Goal: Task Accomplishment & Management: Manage account settings

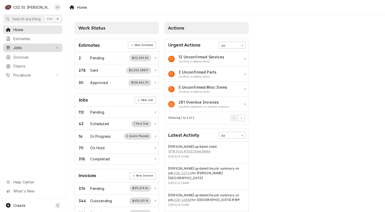
click at [33, 46] on span "Jobs" at bounding box center [32, 47] width 39 height 5
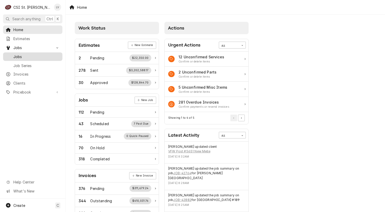
click at [33, 54] on span "Jobs" at bounding box center [36, 56] width 46 height 5
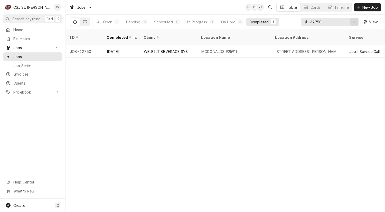
click at [354, 21] on icon "Erase input" at bounding box center [354, 22] width 3 height 4
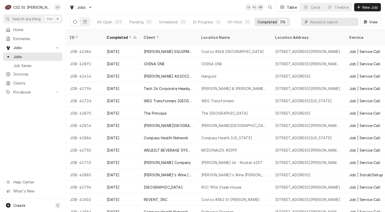
click at [310, 23] on input "Dynamic Content Wrapper" at bounding box center [333, 22] width 46 height 8
type input "42814"
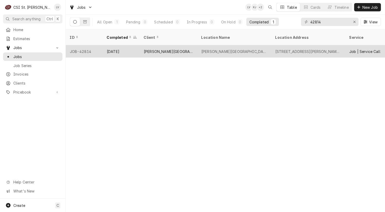
click at [196, 48] on div "[PERSON_NAME][GEOGRAPHIC_DATA]" at bounding box center [168, 51] width 57 height 12
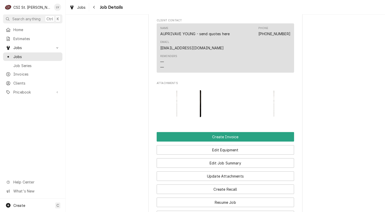
scroll to position [638, 0]
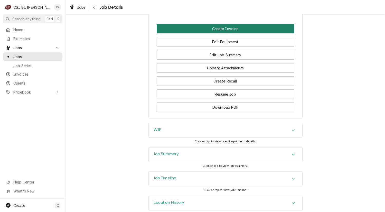
click at [215, 24] on button "Create Invoice" at bounding box center [225, 28] width 137 height 9
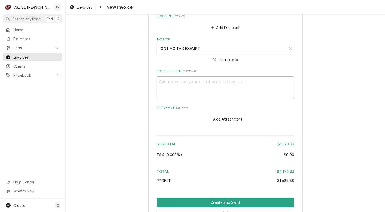
scroll to position [2045, 0]
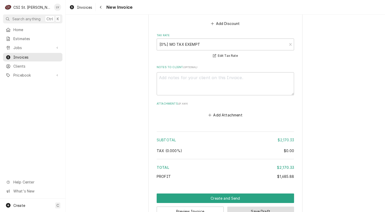
click at [260, 206] on button "Save Draft" at bounding box center [260, 210] width 67 height 9
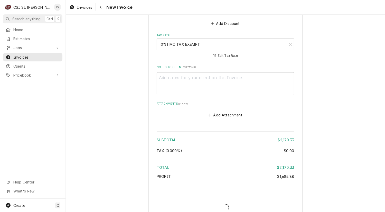
scroll to position [2043, 0]
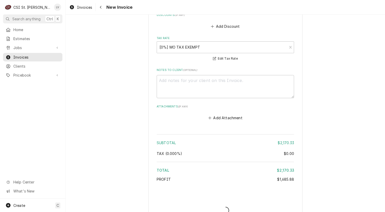
type textarea "x"
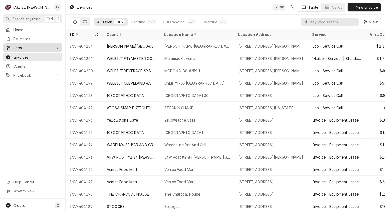
click at [18, 47] on span "Jobs" at bounding box center [32, 47] width 39 height 5
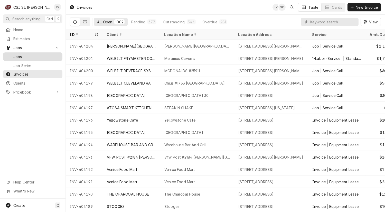
click at [18, 54] on span "Jobs" at bounding box center [36, 56] width 46 height 5
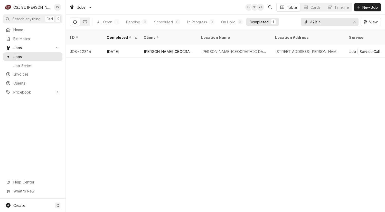
drag, startPoint x: 325, startPoint y: 21, endPoint x: 302, endPoint y: 25, distance: 23.7
click at [302, 25] on div "42814" at bounding box center [329, 22] width 57 height 8
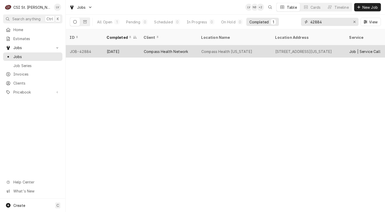
type input "42884"
click at [220, 48] on div "Compass Health Washington" at bounding box center [234, 51] width 74 height 12
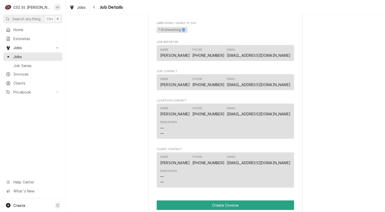
scroll to position [385, 0]
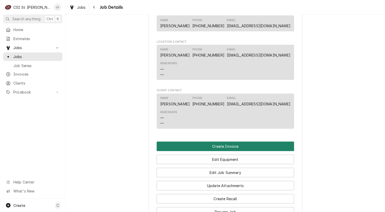
click at [209, 151] on button "Create Invoice" at bounding box center [225, 145] width 137 height 9
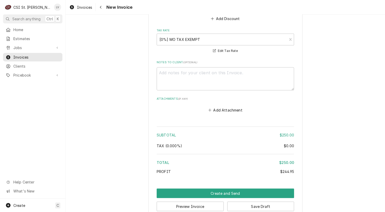
scroll to position [1290, 0]
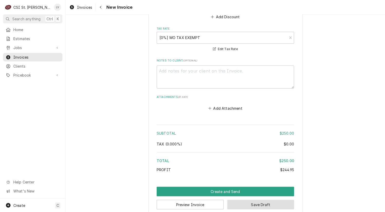
click at [271, 200] on button "Save Draft" at bounding box center [260, 204] width 67 height 9
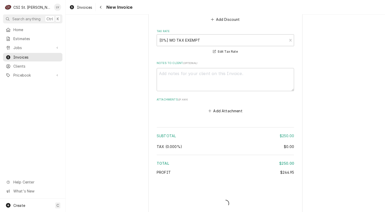
type textarea "x"
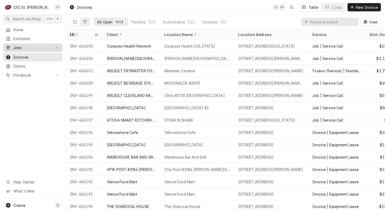
click at [38, 46] on span "Jobs" at bounding box center [32, 47] width 39 height 5
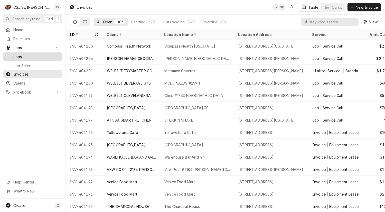
click at [38, 54] on span "Jobs" at bounding box center [36, 56] width 46 height 5
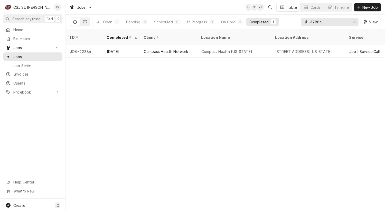
drag, startPoint x: 333, startPoint y: 24, endPoint x: 303, endPoint y: 25, distance: 29.8
click at [303, 25] on div "42884" at bounding box center [329, 22] width 57 height 8
type input "4"
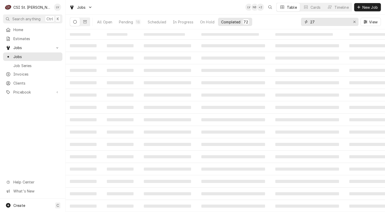
type input "2"
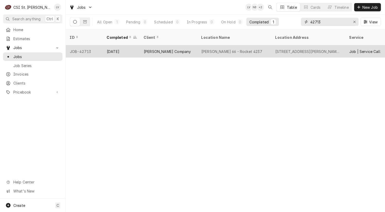
type input "42713"
click at [275, 49] on div "[STREET_ADDRESS][PERSON_NAME][PERSON_NAME]" at bounding box center [308, 51] width 66 height 5
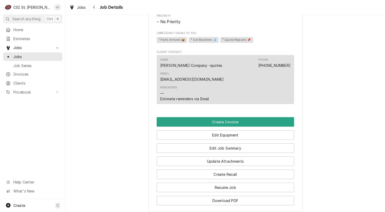
scroll to position [462, 0]
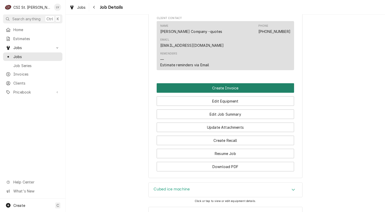
click at [251, 83] on button "Create Invoice" at bounding box center [225, 87] width 137 height 9
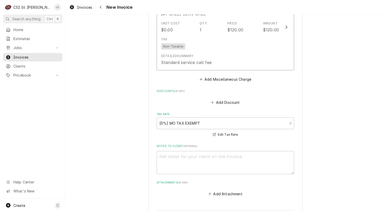
scroll to position [1362, 0]
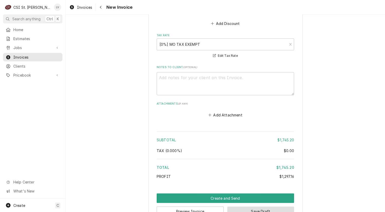
click at [289, 206] on button "Save Draft" at bounding box center [260, 210] width 67 height 9
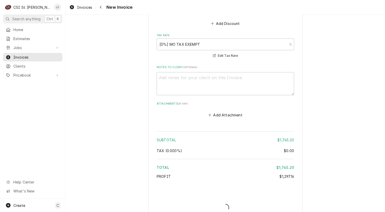
scroll to position [1359, 0]
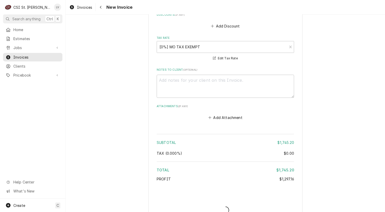
type textarea "x"
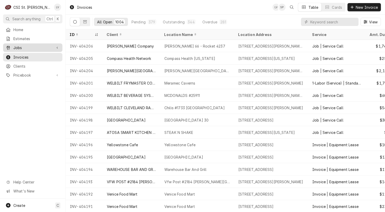
click at [49, 45] on span "Jobs" at bounding box center [32, 47] width 39 height 5
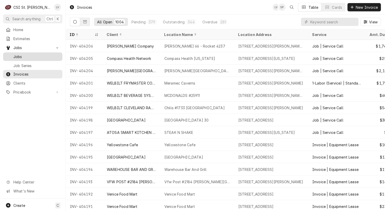
click at [56, 54] on span "Jobs" at bounding box center [36, 56] width 46 height 5
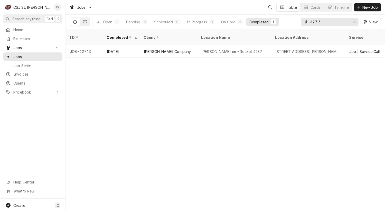
drag, startPoint x: 327, startPoint y: 21, endPoint x: 306, endPoint y: 22, distance: 20.5
click at [306, 22] on div "42713" at bounding box center [329, 22] width 57 height 8
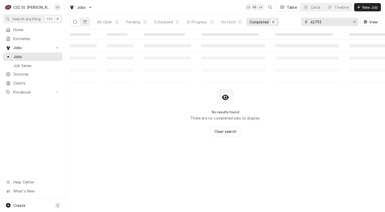
drag, startPoint x: 328, startPoint y: 23, endPoint x: 304, endPoint y: 22, distance: 24.1
click at [304, 22] on div "42793" at bounding box center [329, 22] width 57 height 8
type input "42885"
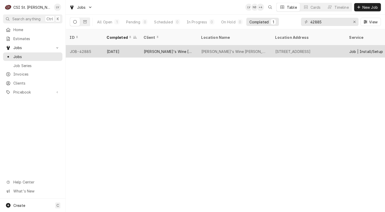
click at [288, 49] on div "706 De Mun Ave #2238, Clayton, MO 63105" at bounding box center [292, 51] width 35 height 5
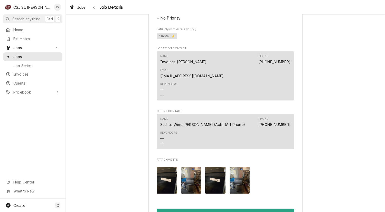
scroll to position [488, 0]
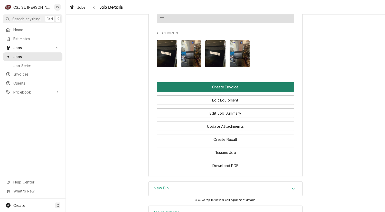
click at [270, 82] on button "Create Invoice" at bounding box center [225, 86] width 137 height 9
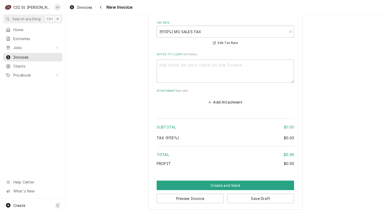
scroll to position [824, 0]
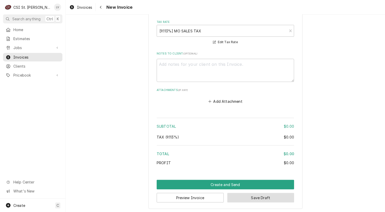
drag, startPoint x: 287, startPoint y: 197, endPoint x: 292, endPoint y: 195, distance: 5.7
click at [287, 197] on button "Save Draft" at bounding box center [260, 197] width 67 height 9
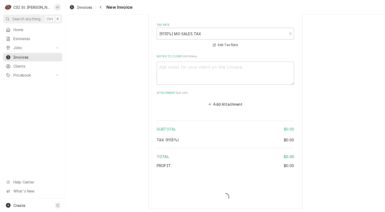
type textarea "x"
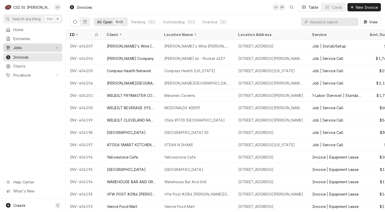
click at [31, 48] on span "Jobs" at bounding box center [32, 47] width 39 height 5
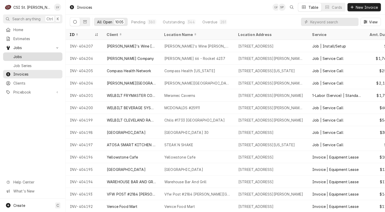
click at [35, 55] on span "Jobs" at bounding box center [36, 56] width 46 height 5
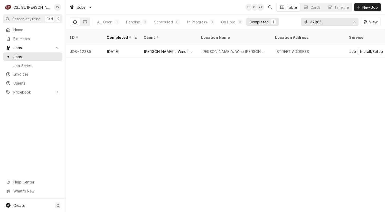
drag, startPoint x: 333, startPoint y: 21, endPoint x: 301, endPoint y: 22, distance: 32.1
click at [301, 22] on div "42885" at bounding box center [329, 22] width 57 height 8
type input "42794"
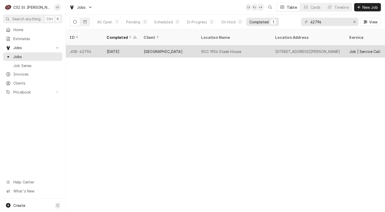
click at [194, 50] on div "[GEOGRAPHIC_DATA]" at bounding box center [168, 51] width 57 height 12
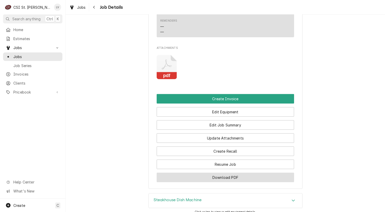
scroll to position [462, 0]
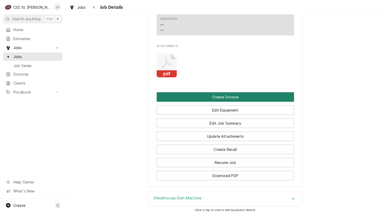
click at [223, 92] on button "Create Invoice" at bounding box center [225, 96] width 137 height 9
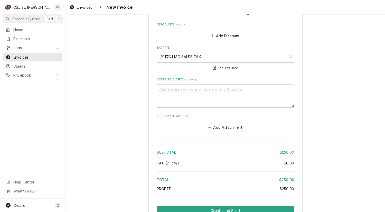
scroll to position [1170, 0]
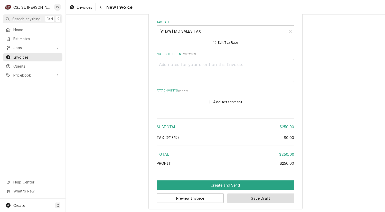
click at [260, 197] on button "Save Draft" at bounding box center [260, 197] width 67 height 9
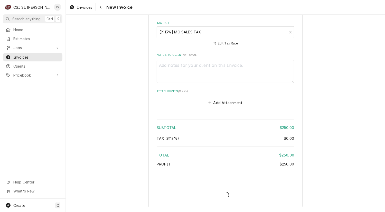
scroll to position [1167, 0]
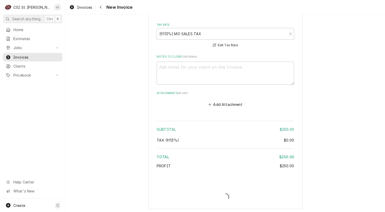
type textarea "x"
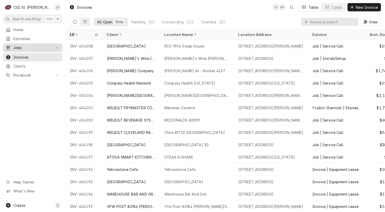
click at [30, 46] on span "Jobs" at bounding box center [32, 47] width 39 height 5
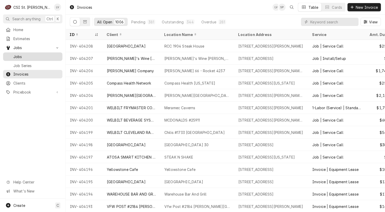
click at [31, 54] on span "Jobs" at bounding box center [36, 56] width 46 height 5
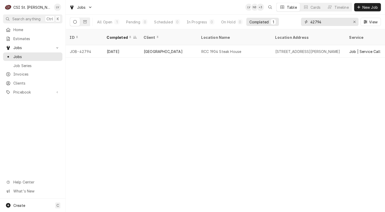
drag, startPoint x: 329, startPoint y: 23, endPoint x: 286, endPoint y: 24, distance: 42.4
click at [286, 24] on div "All Open 1 Pending 0 Scheduled 0 In Progress 0 On Hold 0 Completed 1 42794 View" at bounding box center [225, 22] width 311 height 14
type input "4"
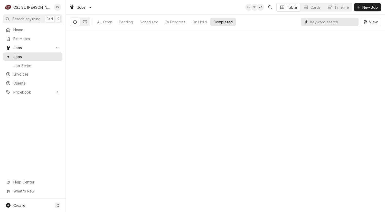
type input "1"
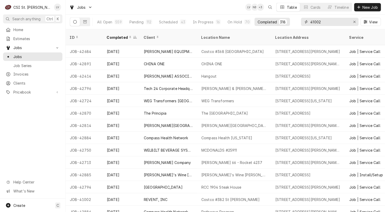
type input "41002"
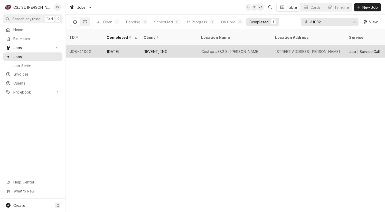
click at [195, 48] on div "REVENT, INC" at bounding box center [168, 51] width 57 height 12
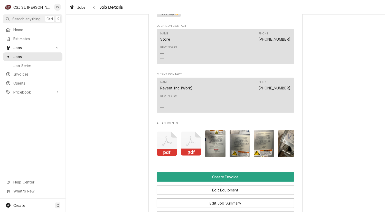
scroll to position [488, 0]
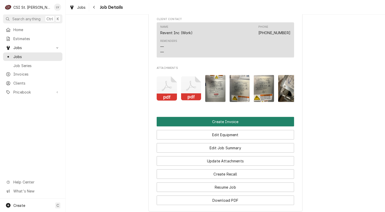
click at [232, 126] on button "Create Invoice" at bounding box center [225, 121] width 137 height 9
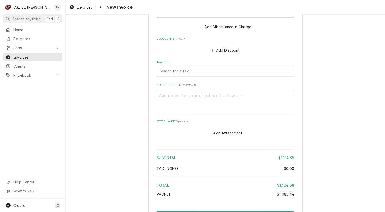
scroll to position [1397, 0]
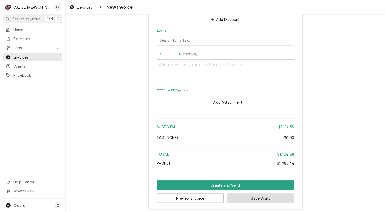
click at [267, 194] on button "Save Draft" at bounding box center [260, 197] width 67 height 9
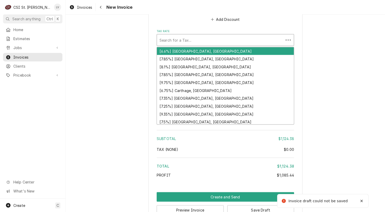
click at [181, 39] on div "Tax Rate" at bounding box center [219, 39] width 121 height 9
type textarea "x"
type input "m"
type textarea "x"
type input "mo"
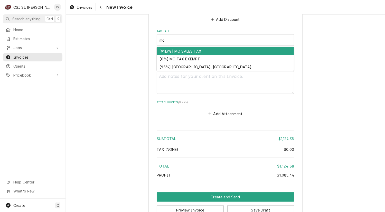
click at [182, 47] on div "[9.113%] MO SALES TAX" at bounding box center [225, 51] width 137 height 8
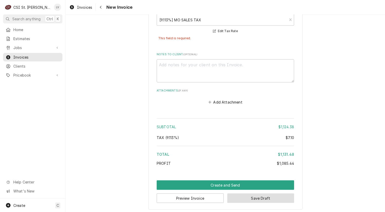
click at [255, 195] on button "Save Draft" at bounding box center [260, 197] width 67 height 9
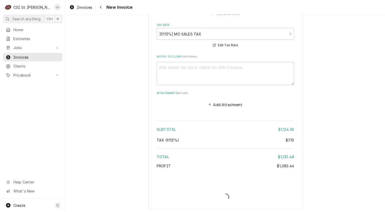
type textarea "x"
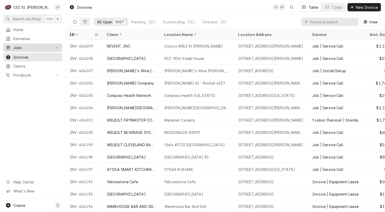
click at [34, 45] on span "Jobs" at bounding box center [32, 47] width 39 height 5
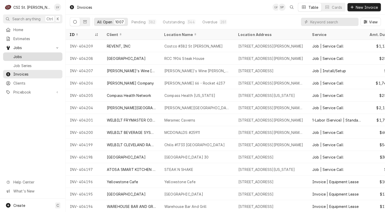
click at [34, 53] on div "Jobs" at bounding box center [32, 56] width 57 height 6
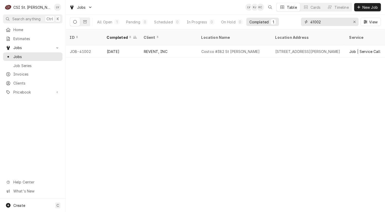
drag, startPoint x: 329, startPoint y: 22, endPoint x: 310, endPoint y: 21, distance: 18.5
click at [310, 21] on input "41002" at bounding box center [329, 22] width 38 height 8
type input "42886"
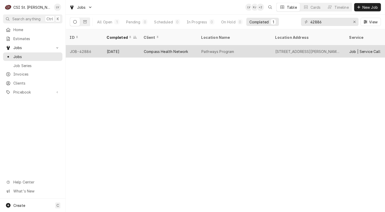
click at [181, 49] on div "Compass Health Network" at bounding box center [166, 51] width 44 height 5
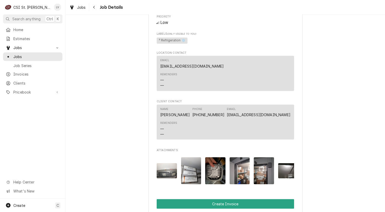
scroll to position [462, 0]
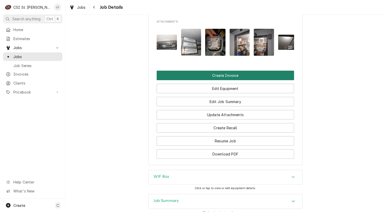
click at [189, 80] on button "Create Invoice" at bounding box center [225, 75] width 137 height 9
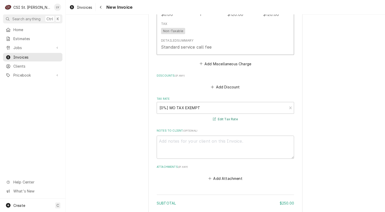
scroll to position [1241, 0]
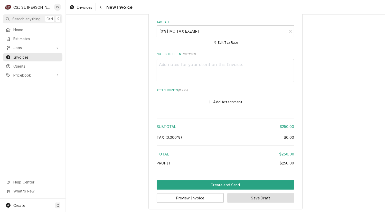
click at [256, 197] on button "Save Draft" at bounding box center [260, 197] width 67 height 9
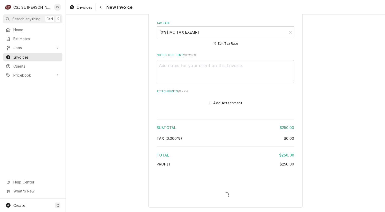
scroll to position [1239, 0]
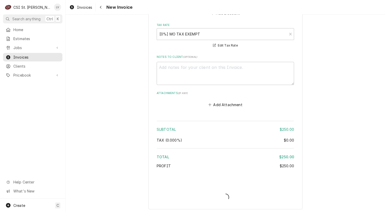
type textarea "x"
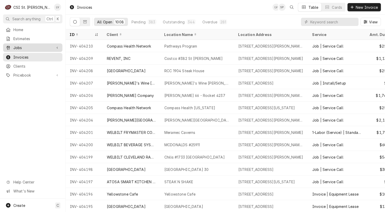
click at [32, 46] on span "Jobs" at bounding box center [32, 47] width 39 height 5
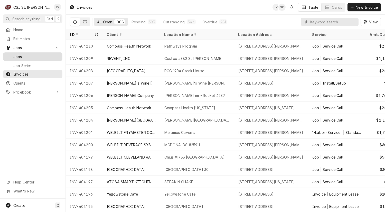
click at [37, 54] on span "Jobs" at bounding box center [36, 56] width 46 height 5
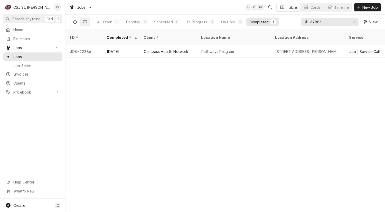
drag, startPoint x: 328, startPoint y: 21, endPoint x: 308, endPoint y: 24, distance: 20.0
click at [308, 24] on div "42886" at bounding box center [329, 22] width 57 height 8
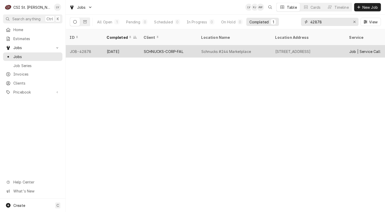
type input "42878"
click at [201, 49] on div "Schnucks #244 Marketplace" at bounding box center [234, 51] width 74 height 12
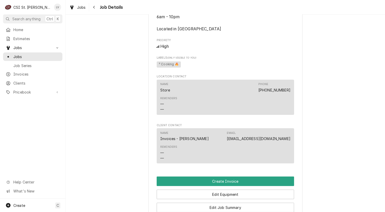
scroll to position [488, 0]
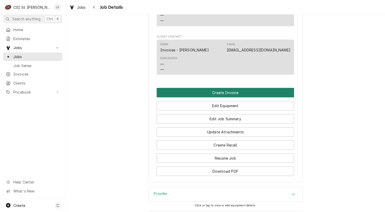
click at [238, 93] on button "Create Invoice" at bounding box center [225, 92] width 137 height 9
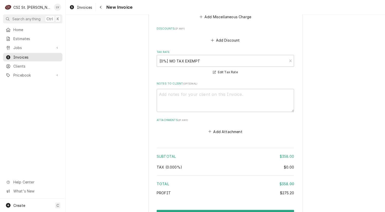
scroll to position [1249, 0]
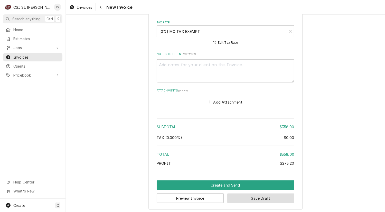
click at [256, 196] on button "Save Draft" at bounding box center [260, 197] width 67 height 9
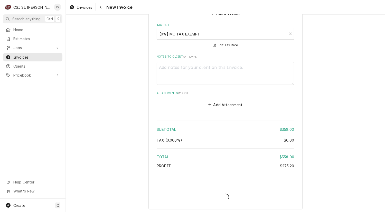
type textarea "x"
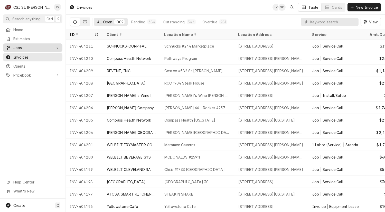
click at [22, 45] on span "Jobs" at bounding box center [32, 47] width 39 height 5
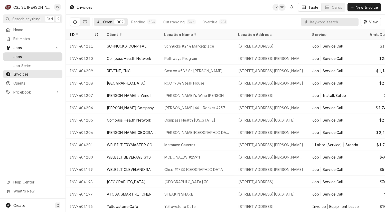
click at [20, 54] on span "Jobs" at bounding box center [36, 56] width 46 height 5
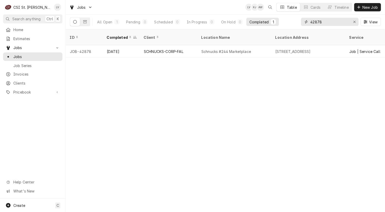
drag, startPoint x: 326, startPoint y: 23, endPoint x: 305, endPoint y: 23, distance: 20.5
click at [305, 23] on div "42878" at bounding box center [329, 22] width 57 height 8
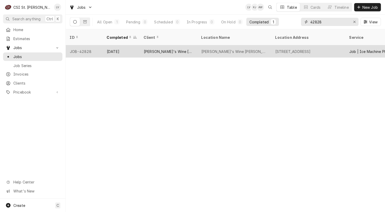
type input "42828"
click at [285, 49] on div "706 De Mun Ave #2238, Clayton, MO 63105" at bounding box center [292, 51] width 35 height 5
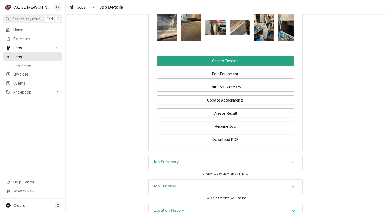
scroll to position [483, 0]
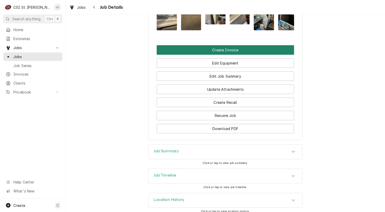
click at [215, 48] on button "Create Invoice" at bounding box center [225, 49] width 137 height 9
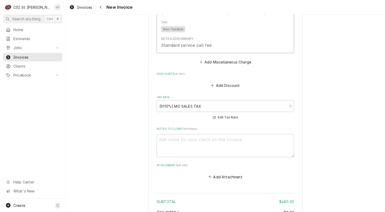
scroll to position [1029, 0]
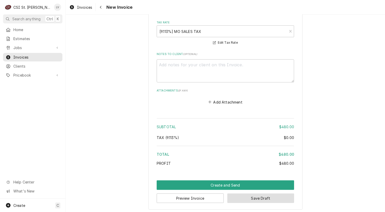
click at [244, 197] on button "Save Draft" at bounding box center [260, 197] width 67 height 9
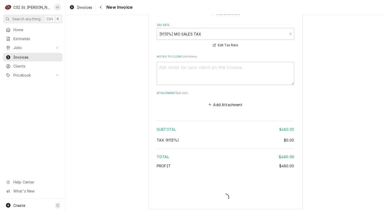
type textarea "x"
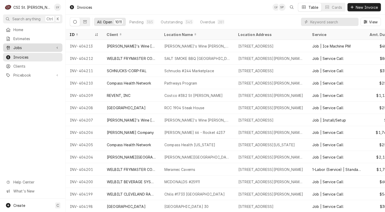
click at [26, 45] on span "Jobs" at bounding box center [32, 47] width 39 height 5
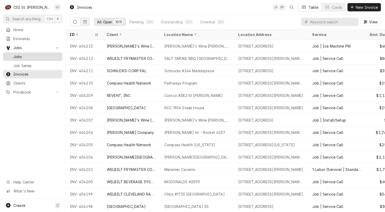
click at [28, 54] on span "Jobs" at bounding box center [36, 56] width 46 height 5
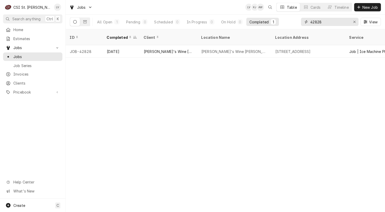
drag, startPoint x: 332, startPoint y: 24, endPoint x: 310, endPoint y: 25, distance: 21.1
click at [310, 25] on input "42828" at bounding box center [329, 22] width 38 height 8
type input "42786"
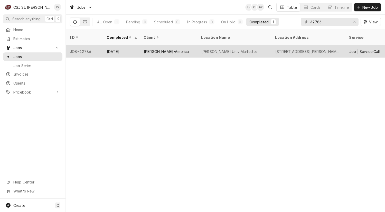
click at [231, 48] on div "Webster Univ Marlettos" at bounding box center [234, 51] width 74 height 12
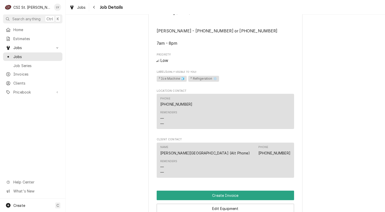
scroll to position [385, 0]
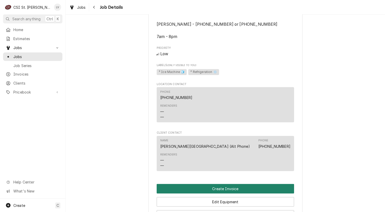
click at [251, 184] on button "Create Invoice" at bounding box center [225, 188] width 137 height 9
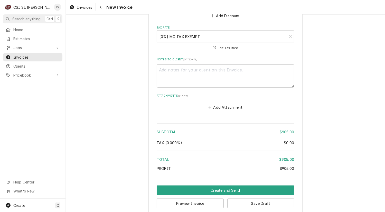
scroll to position [1501, 0]
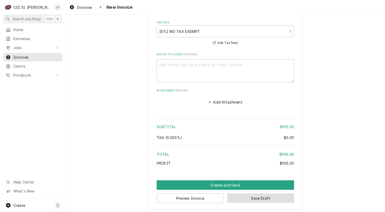
click at [259, 194] on button "Save Draft" at bounding box center [260, 197] width 67 height 9
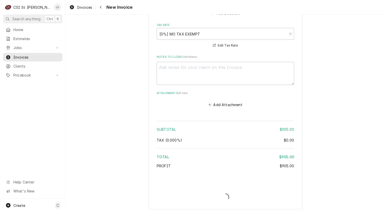
type textarea "x"
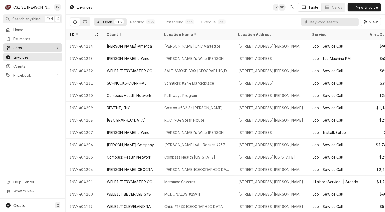
click at [35, 46] on span "Jobs" at bounding box center [32, 47] width 39 height 5
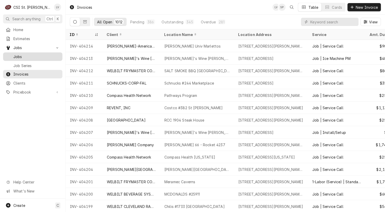
click at [37, 54] on span "Jobs" at bounding box center [36, 56] width 46 height 5
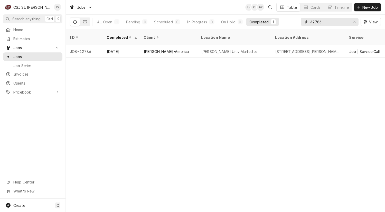
drag, startPoint x: 324, startPoint y: 21, endPoint x: 303, endPoint y: 21, distance: 21.3
click at [303, 21] on div "42786" at bounding box center [329, 22] width 57 height 8
type input "42810"
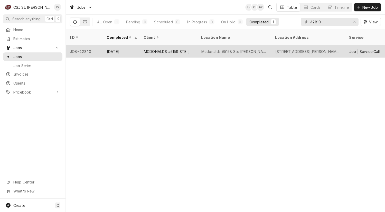
click at [198, 45] on div "Mcdonalds #5158 Ste [PERSON_NAME]" at bounding box center [234, 51] width 74 height 12
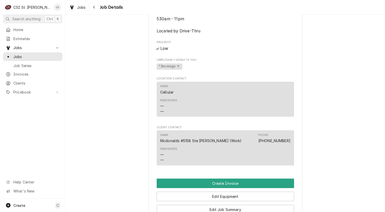
scroll to position [411, 0]
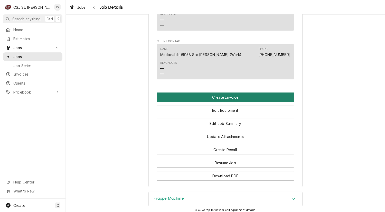
click at [228, 102] on button "Create Invoice" at bounding box center [225, 96] width 137 height 9
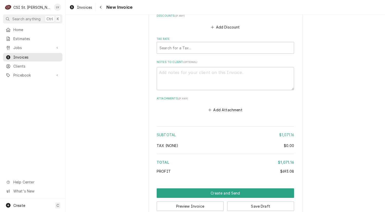
scroll to position [1434, 0]
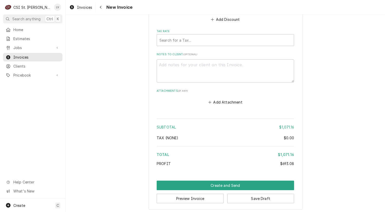
click at [280, 197] on button "Save Draft" at bounding box center [260, 197] width 67 height 9
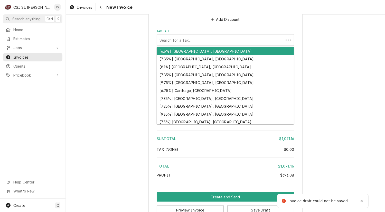
click at [187, 39] on div "Tax Rate" at bounding box center [219, 39] width 121 height 9
type textarea "x"
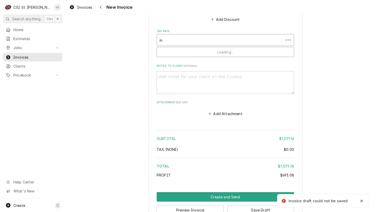
type input "mo"
type textarea "x"
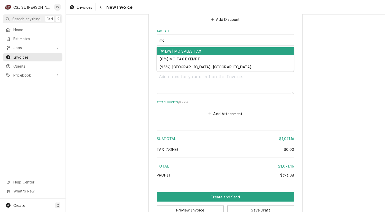
click at [183, 51] on div "[9.113%] MO SALES TAX" at bounding box center [225, 51] width 137 height 8
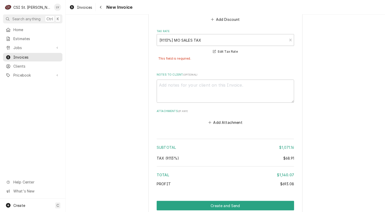
scroll to position [1454, 0]
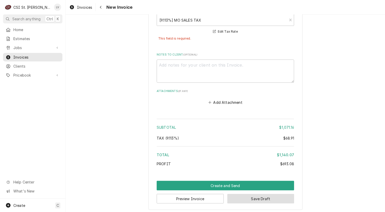
click at [269, 196] on button "Save Draft" at bounding box center [260, 198] width 67 height 9
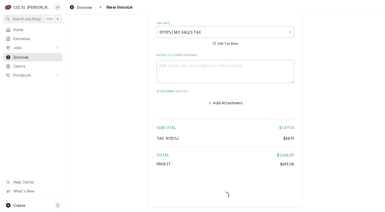
scroll to position [1440, 0]
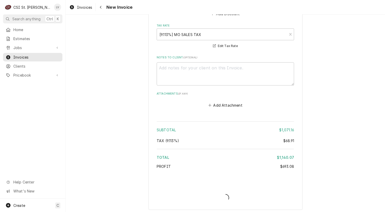
type textarea "x"
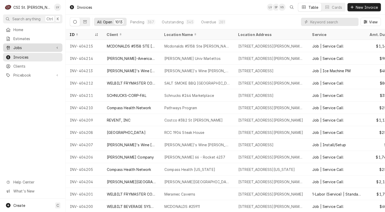
click at [16, 47] on span "Jobs" at bounding box center [32, 47] width 39 height 5
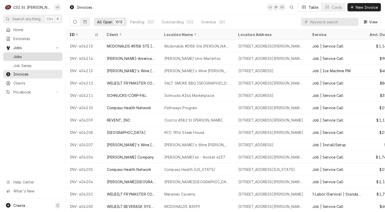
click at [19, 54] on span "Jobs" at bounding box center [36, 56] width 46 height 5
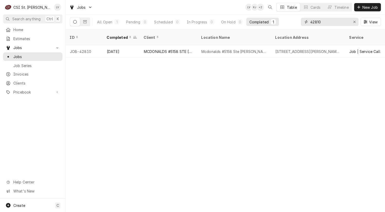
drag, startPoint x: 329, startPoint y: 22, endPoint x: 308, endPoint y: 23, distance: 21.1
click at [308, 23] on div "42810" at bounding box center [329, 22] width 57 height 8
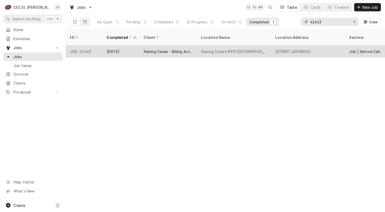
type input "42643"
click at [227, 49] on div "Raising Cane's #913 Wentzville" at bounding box center [234, 51] width 66 height 5
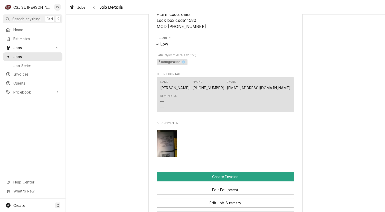
scroll to position [616, 0]
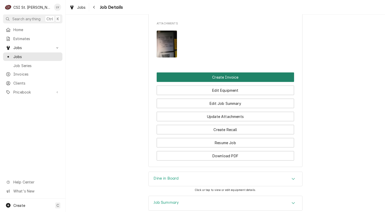
click at [229, 78] on button "Create Invoice" at bounding box center [225, 76] width 137 height 9
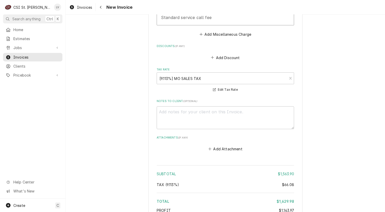
scroll to position [1551, 0]
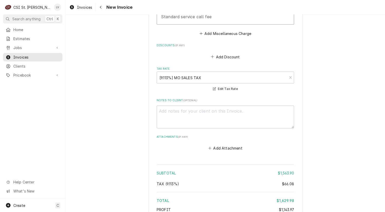
type textarea "x"
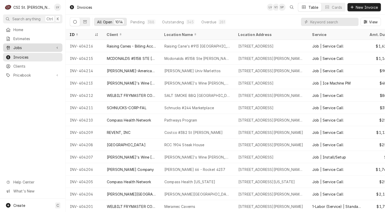
click at [22, 46] on span "Jobs" at bounding box center [32, 47] width 39 height 5
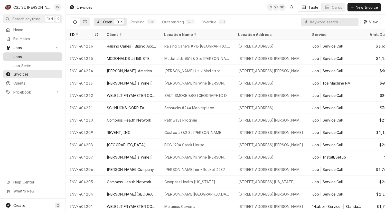
click at [26, 56] on span "Jobs" at bounding box center [36, 56] width 46 height 5
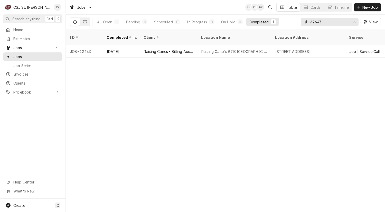
drag, startPoint x: 325, startPoint y: 22, endPoint x: 280, endPoint y: 24, distance: 45.4
click at [280, 24] on div "All Open 1 Pending 0 Scheduled 0 In Progress 0 On Hold 0 Completed 1 42643 View" at bounding box center [225, 22] width 311 height 14
type input "42758"
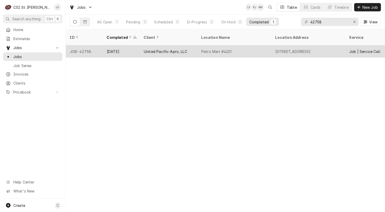
click at [189, 45] on div "United Pacific-Apro, LLC" at bounding box center [168, 51] width 57 height 12
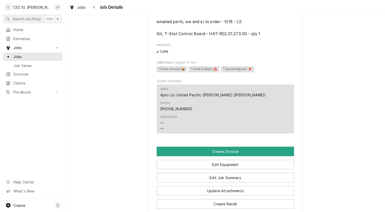
scroll to position [539, 0]
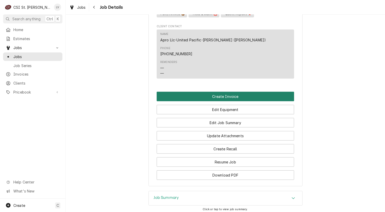
click at [209, 92] on button "Create Invoice" at bounding box center [225, 96] width 137 height 9
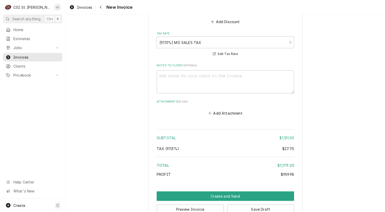
scroll to position [1312, 0]
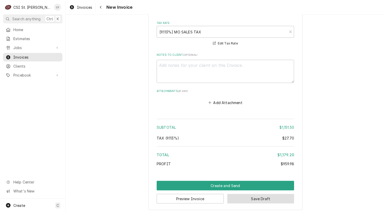
click at [282, 194] on button "Save Draft" at bounding box center [260, 198] width 67 height 9
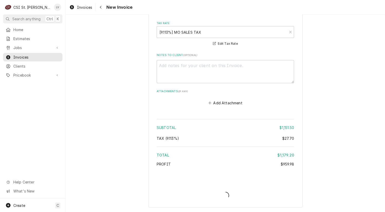
scroll to position [1309, 0]
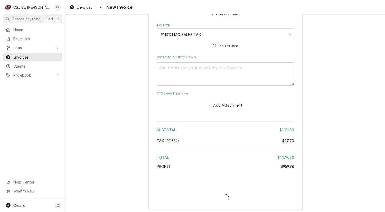
type textarea "x"
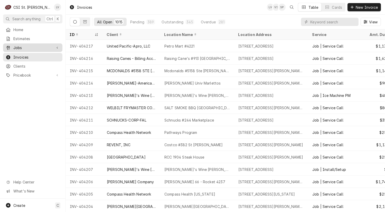
click at [32, 45] on span "Jobs" at bounding box center [32, 47] width 39 height 5
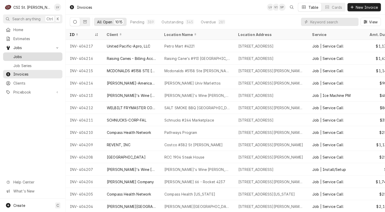
click at [33, 54] on span "Jobs" at bounding box center [36, 56] width 46 height 5
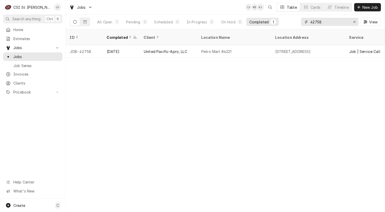
drag, startPoint x: 328, startPoint y: 21, endPoint x: 305, endPoint y: 21, distance: 23.1
click at [305, 21] on div "42758" at bounding box center [329, 22] width 57 height 8
type input "42756"
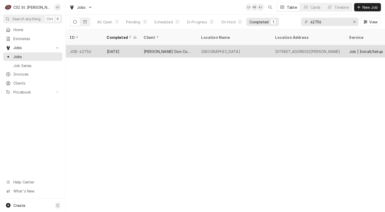
click at [216, 49] on div "Central Elementary School" at bounding box center [220, 51] width 39 height 5
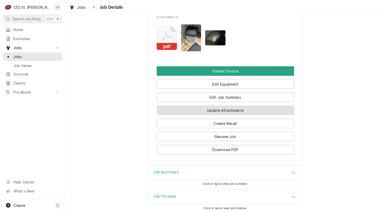
scroll to position [539, 0]
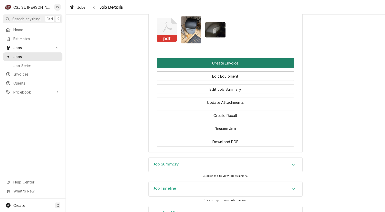
click at [246, 68] on button "Create Invoice" at bounding box center [225, 62] width 137 height 9
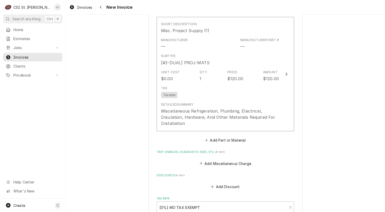
scroll to position [843, 0]
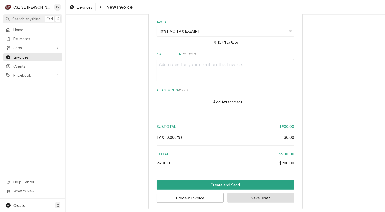
click at [288, 198] on button "Save Draft" at bounding box center [260, 197] width 67 height 9
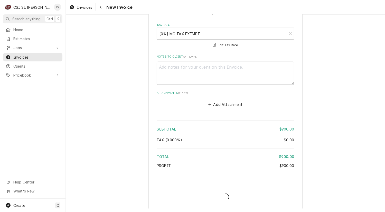
type textarea "x"
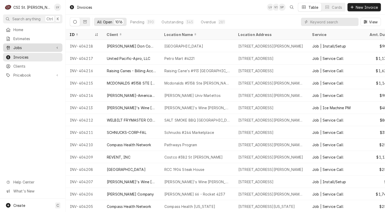
click at [17, 45] on span "Jobs" at bounding box center [32, 47] width 39 height 5
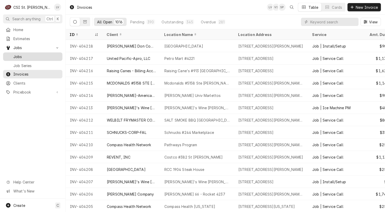
click at [19, 54] on span "Jobs" at bounding box center [36, 56] width 46 height 5
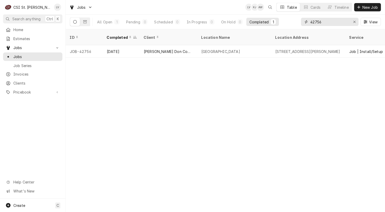
drag, startPoint x: 326, startPoint y: 22, endPoint x: 308, endPoint y: 23, distance: 18.2
click at [308, 23] on div "42756" at bounding box center [329, 22] width 57 height 8
type input "42812"
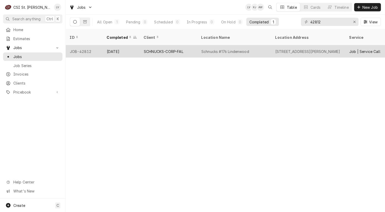
click at [237, 49] on div "Schnucks #176 Lindenwood" at bounding box center [225, 51] width 48 height 5
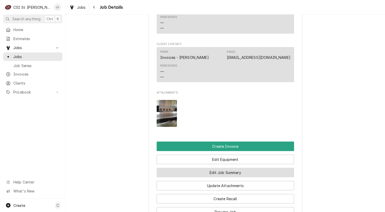
scroll to position [488, 0]
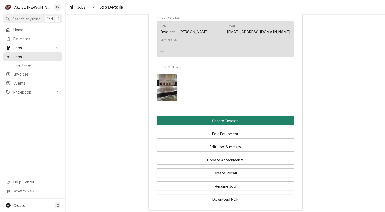
click at [246, 122] on button "Create Invoice" at bounding box center [225, 120] width 137 height 9
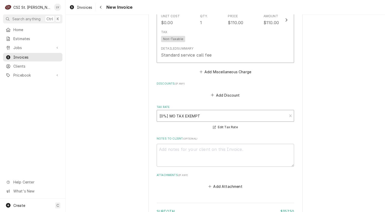
scroll to position [1294, 0]
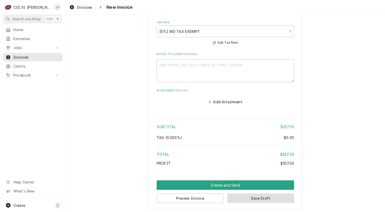
click at [277, 199] on button "Save Draft" at bounding box center [260, 197] width 67 height 9
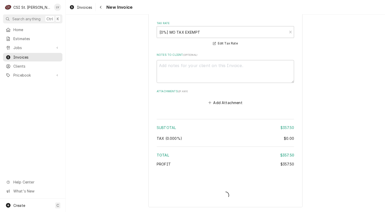
scroll to position [1292, 0]
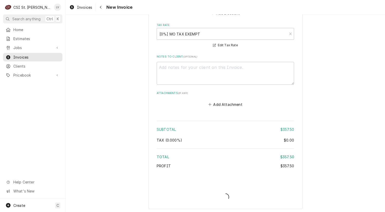
type textarea "x"
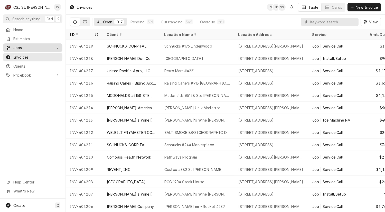
click at [28, 45] on span "Jobs" at bounding box center [32, 47] width 39 height 5
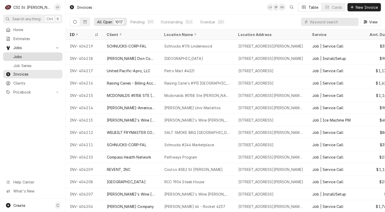
click at [38, 56] on span "Jobs" at bounding box center [36, 56] width 46 height 5
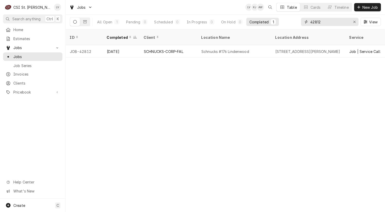
click at [322, 21] on input "42812" at bounding box center [329, 22] width 38 height 8
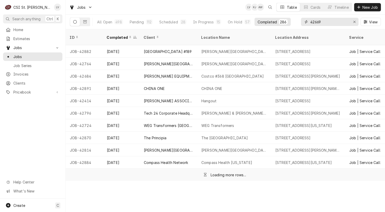
type input "42669"
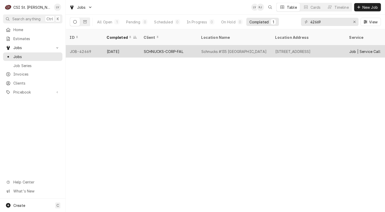
click at [220, 47] on div "Schnucks #135 [GEOGRAPHIC_DATA]" at bounding box center [234, 51] width 74 height 12
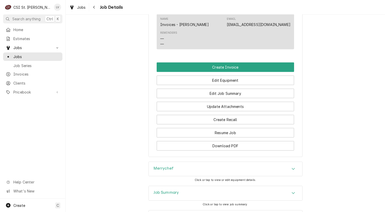
scroll to position [513, 0]
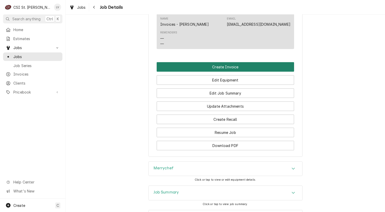
click at [203, 65] on button "Create Invoice" at bounding box center [225, 66] width 137 height 9
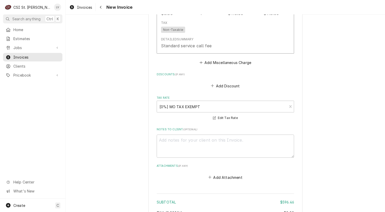
scroll to position [1485, 0]
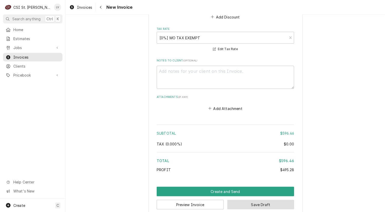
click at [259, 200] on button "Save Draft" at bounding box center [260, 204] width 67 height 9
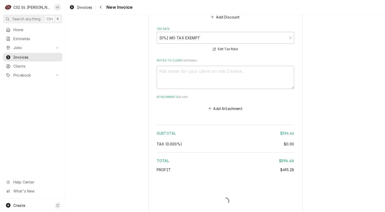
scroll to position [1482, 0]
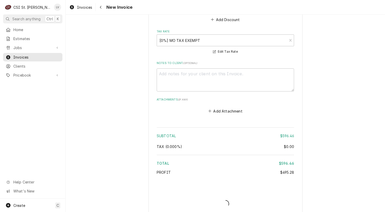
type textarea "x"
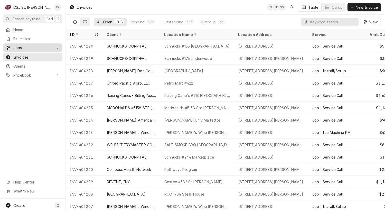
click at [36, 43] on link "Jobs" at bounding box center [32, 47] width 59 height 8
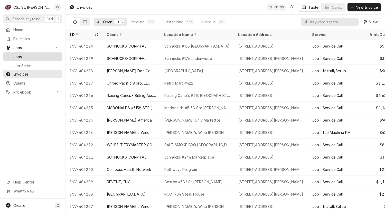
click at [37, 54] on span "Jobs" at bounding box center [36, 56] width 46 height 5
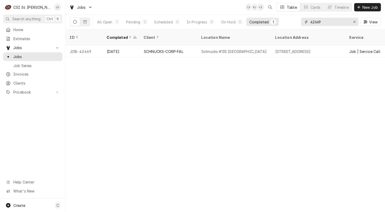
drag, startPoint x: 329, startPoint y: 22, endPoint x: 298, endPoint y: 26, distance: 30.8
click at [298, 26] on div "All Open 1 Pending 0 Scheduled 0 In Progress 0 On Hold 0 Completed 1 42669 View" at bounding box center [225, 22] width 311 height 14
type input "42742"
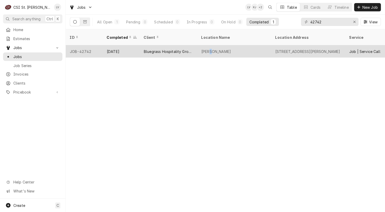
click at [210, 49] on div "Drake's Shiloh" at bounding box center [216, 51] width 30 height 5
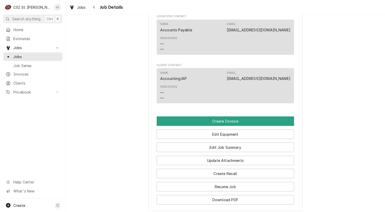
scroll to position [436, 0]
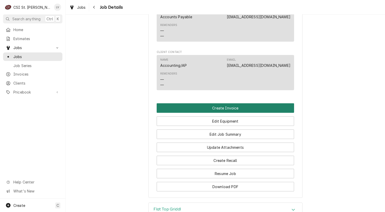
click at [218, 108] on button "Create Invoice" at bounding box center [225, 107] width 137 height 9
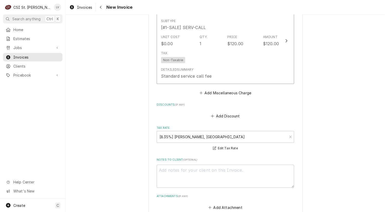
scroll to position [1303, 0]
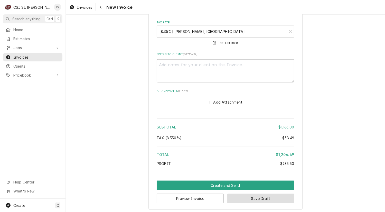
click at [272, 197] on button "Save Draft" at bounding box center [260, 197] width 67 height 9
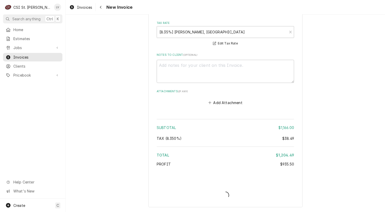
scroll to position [1301, 0]
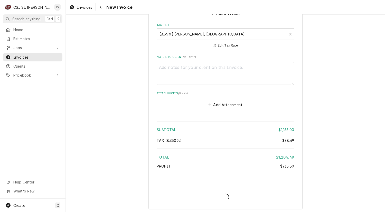
type textarea "x"
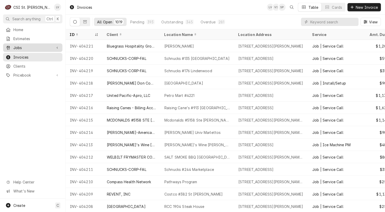
click at [28, 45] on span "Jobs" at bounding box center [32, 47] width 39 height 5
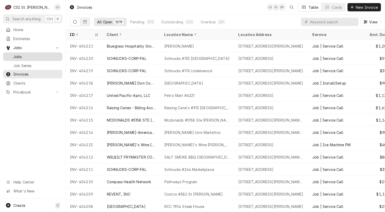
click at [36, 54] on span "Jobs" at bounding box center [36, 56] width 46 height 5
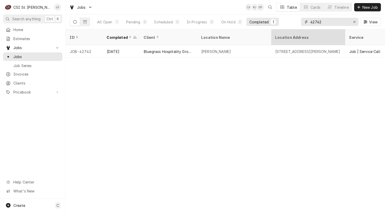
drag, startPoint x: 330, startPoint y: 21, endPoint x: 279, endPoint y: 33, distance: 52.6
click at [279, 33] on div "Jobs LV KJ DF Table Cards Timeline New Job All Open 1 Pending 0 Scheduled 0 In …" at bounding box center [225, 106] width 319 height 212
type input "42564"
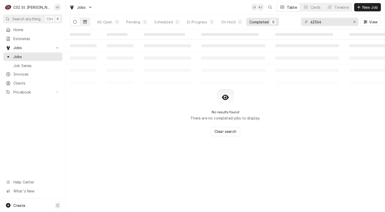
click at [82, 24] on button "Dynamic Content Wrapper" at bounding box center [85, 22] width 10 height 8
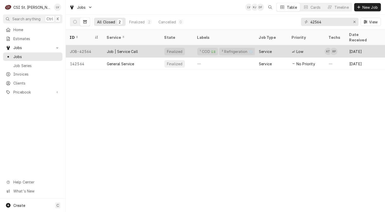
click at [89, 49] on div "JOB-42564" at bounding box center [84, 51] width 37 height 12
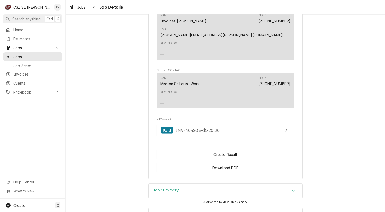
scroll to position [508, 0]
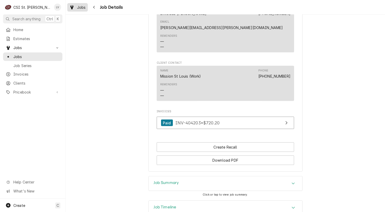
click at [75, 8] on div "Jobs" at bounding box center [77, 7] width 18 height 6
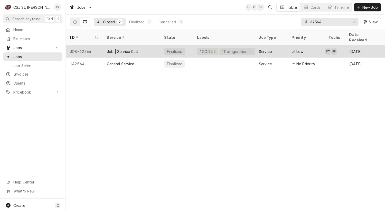
click at [94, 45] on div "JOB-42564" at bounding box center [84, 51] width 37 height 12
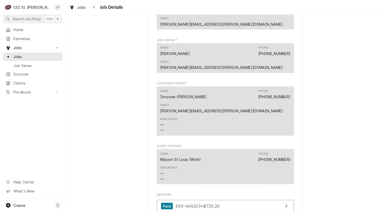
scroll to position [436, 0]
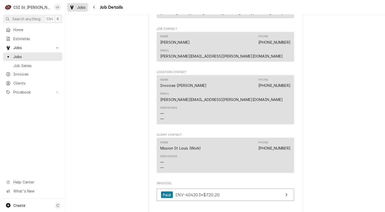
click at [78, 7] on span "Jobs" at bounding box center [81, 7] width 9 height 5
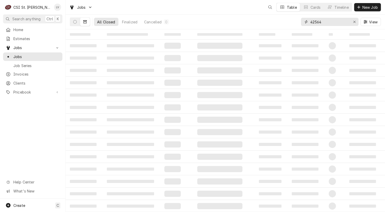
drag, startPoint x: 334, startPoint y: 20, endPoint x: 306, endPoint y: 24, distance: 28.0
click at [306, 24] on div "42564" at bounding box center [329, 22] width 57 height 8
type input "42781"
click at [76, 19] on button "Dynamic Content Wrapper" at bounding box center [75, 22] width 10 height 8
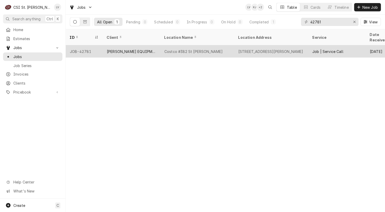
click at [147, 49] on div "[PERSON_NAME] EQUIPMENT MANUFACTURING" at bounding box center [131, 51] width 49 height 5
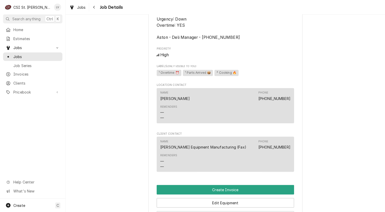
scroll to position [564, 0]
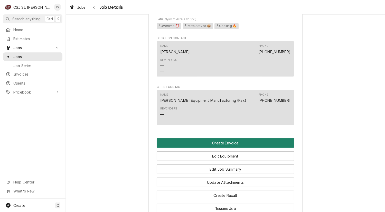
click at [210, 148] on button "Create Invoice" at bounding box center [225, 142] width 137 height 9
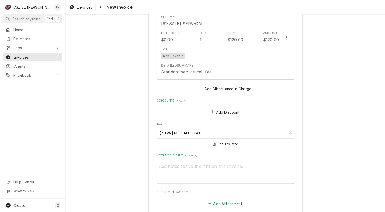
scroll to position [1509, 0]
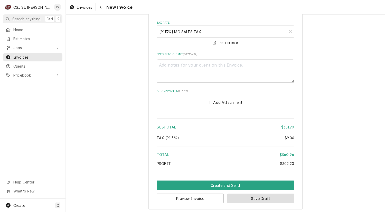
click at [250, 194] on button "Save Draft" at bounding box center [260, 197] width 67 height 9
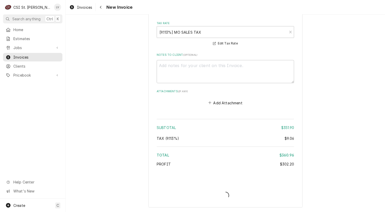
scroll to position [1507, 0]
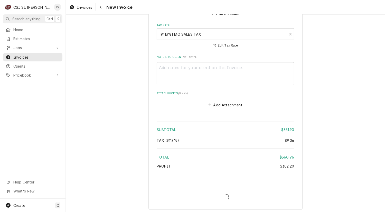
type textarea "x"
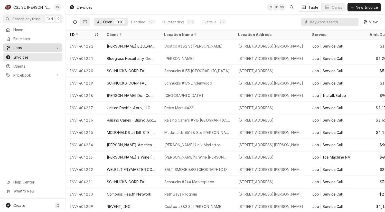
click at [36, 45] on span "Jobs" at bounding box center [32, 47] width 39 height 5
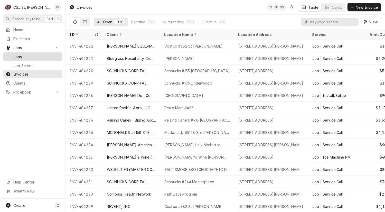
click at [33, 55] on span "Jobs" at bounding box center [36, 56] width 46 height 5
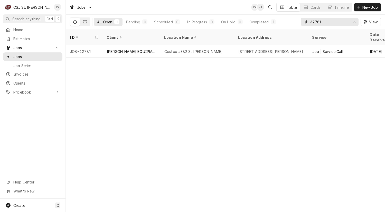
drag, startPoint x: 331, startPoint y: 22, endPoint x: 302, endPoint y: 26, distance: 28.8
click at [302, 26] on div "42781 View" at bounding box center [341, 22] width 80 height 14
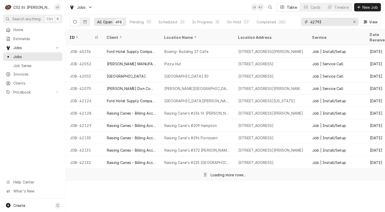
type input "42793"
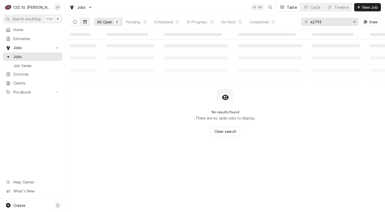
click at [86, 21] on icon "Dynamic Content Wrapper" at bounding box center [85, 21] width 4 height 3
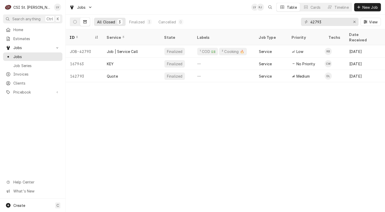
click at [116, 49] on div "Job | Service Call" at bounding box center [131, 51] width 57 height 12
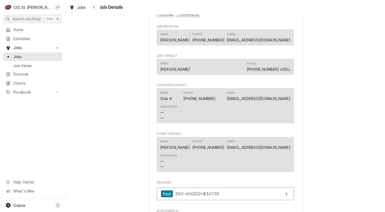
scroll to position [539, 0]
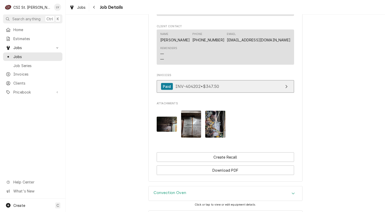
click at [219, 81] on link "Paid INV-404202 • $347.50" at bounding box center [225, 86] width 137 height 13
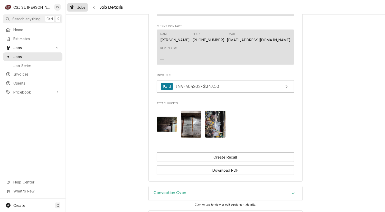
click at [74, 7] on div "Jobs" at bounding box center [77, 7] width 18 height 6
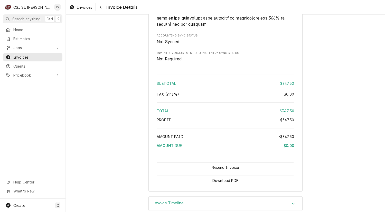
scroll to position [891, 0]
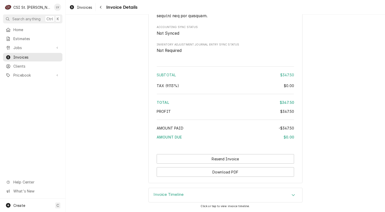
drag, startPoint x: 182, startPoint y: 195, endPoint x: 147, endPoint y: 184, distance: 37.1
click at [182, 194] on div "Invoice Timeline" at bounding box center [225, 195] width 153 height 14
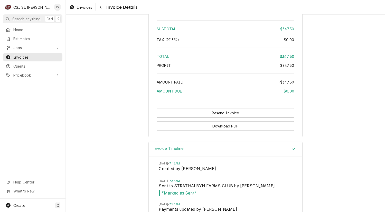
scroll to position [950, 0]
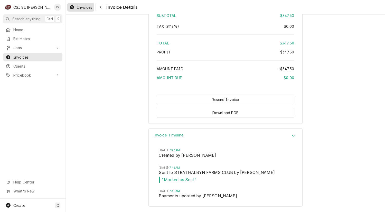
click at [76, 7] on div "Invoices" at bounding box center [80, 7] width 25 height 6
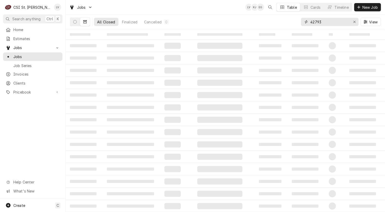
click at [325, 22] on input "42793" at bounding box center [329, 22] width 38 height 8
type input "42786"
click at [74, 22] on icon "Dynamic Content Wrapper" at bounding box center [75, 22] width 4 height 4
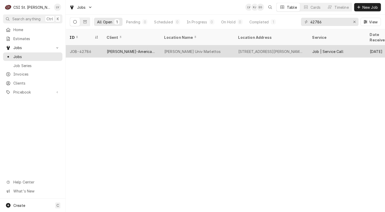
click at [123, 50] on div "[PERSON_NAME]-American Dining Creations" at bounding box center [131, 51] width 57 height 12
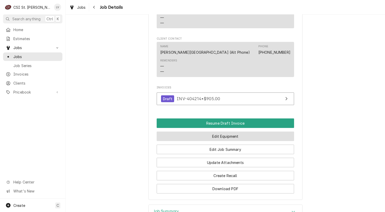
scroll to position [532, 0]
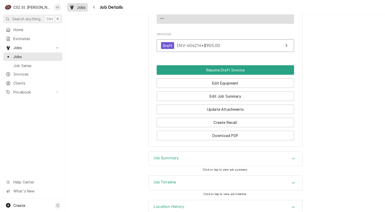
click at [75, 7] on div "Jobs" at bounding box center [77, 7] width 18 height 6
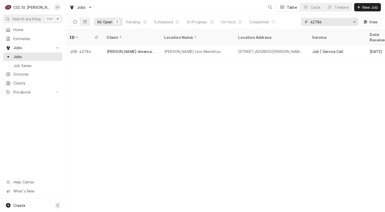
drag, startPoint x: 354, startPoint y: 21, endPoint x: 342, endPoint y: 24, distance: 13.0
click at [354, 19] on div "Erase input" at bounding box center [354, 21] width 5 height 5
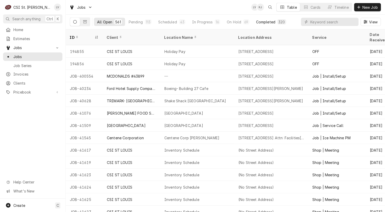
click at [256, 21] on div "Completed" at bounding box center [265, 21] width 19 height 5
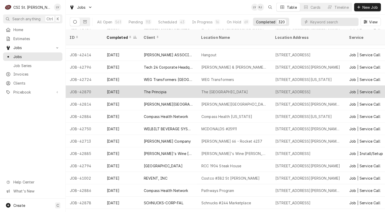
scroll to position [51, 0]
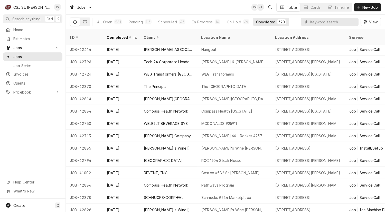
drag, startPoint x: 68, startPoint y: 55, endPoint x: 62, endPoint y: 95, distance: 40.8
click at [37, 128] on div "C CSI St. Louis LV Search anything Ctrl K Home Estimates Jobs Jobs Job Series I…" at bounding box center [192, 106] width 385 height 212
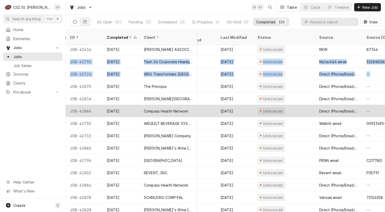
scroll to position [51, 241]
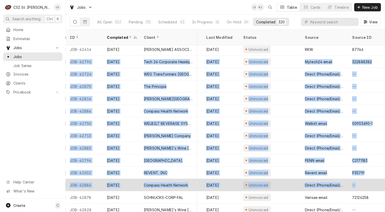
drag, startPoint x: 68, startPoint y: 53, endPoint x: 364, endPoint y: 183, distance: 322.7
copy tbody "LOR-71764 Ips 84 Dolo 98 Sitametco Adipiscingel Seddoe & Tempo #5327 Incididu 8…"
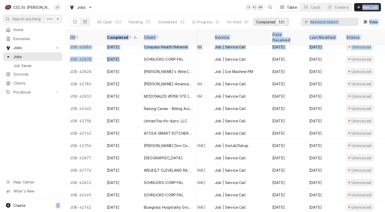
scroll to position [189, 0]
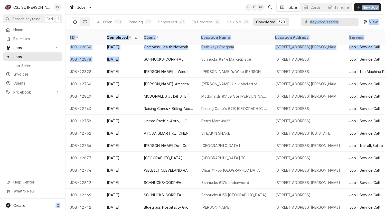
drag, startPoint x: 69, startPoint y: 54, endPoint x: 45, endPoint y: 143, distance: 92.4
click at [45, 143] on div "C CSI [GEOGRAPHIC_DATA] LV Search anything Ctrl K Home Estimates Jobs Jobs Job …" at bounding box center [192, 106] width 385 height 212
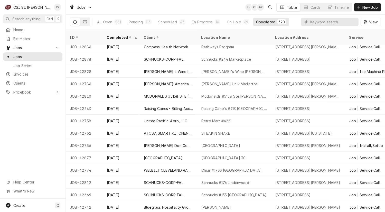
click at [36, 127] on div "Home Estimates Jobs Jobs Job Series Invoices Clients Pricebook Services Parts &…" at bounding box center [32, 111] width 65 height 173
drag, startPoint x: 69, startPoint y: 52, endPoint x: 44, endPoint y: 146, distance: 97.6
click at [44, 146] on div "C CSI [GEOGRAPHIC_DATA] LV Search anything Ctrl K Home Estimates Jobs Jobs Job …" at bounding box center [192, 106] width 385 height 212
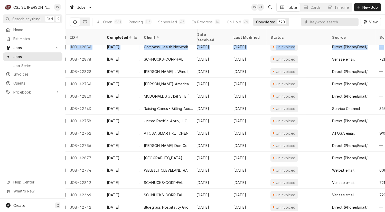
scroll to position [189, 241]
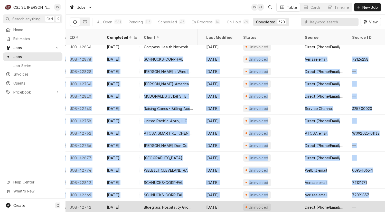
drag, startPoint x: 86, startPoint y: 54, endPoint x: 376, endPoint y: 198, distance: 324.0
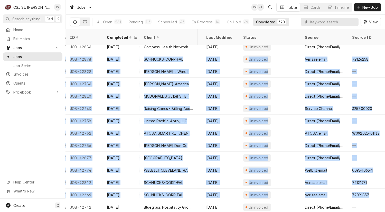
copy tbody "LOR-20240 Ips 82 DOLORSIT-AMET-CON Adipisci #394 Elitseddoei 0125 Temporin Utla…"
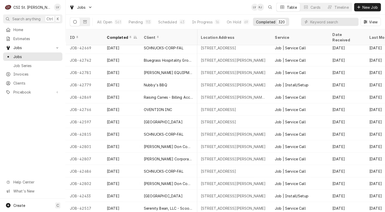
scroll to position [336, 0]
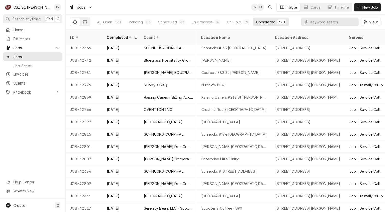
drag, startPoint x: 67, startPoint y: 53, endPoint x: 43, endPoint y: 131, distance: 81.4
click at [43, 136] on div "C CSI St. Louis LV Search anything Ctrl K Home Estimates Jobs Jobs Job Series I…" at bounding box center [192, 106] width 385 height 212
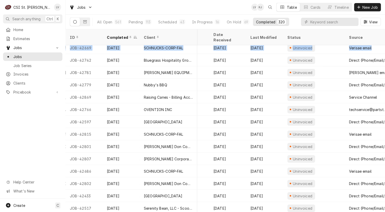
scroll to position [336, 241]
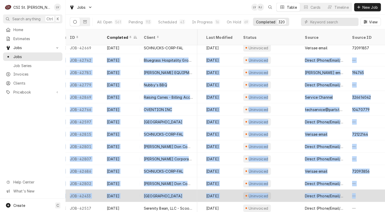
drag, startPoint x: 69, startPoint y: 53, endPoint x: 363, endPoint y: 192, distance: 325.7
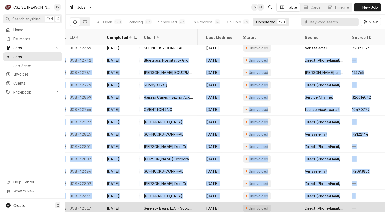
copy tbody "LOR-80243 Ips 98 Dolorsita Consectetur Adipi - ELI Seddo'e Tempor 6489 Incidid …"
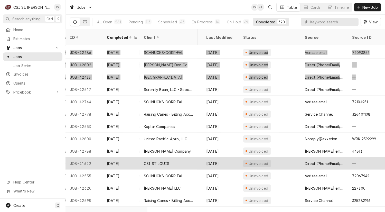
scroll to position [459, 241]
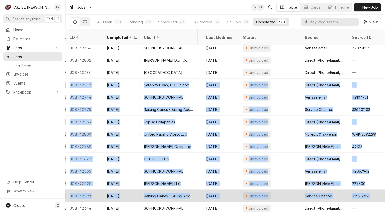
drag, startPoint x: 67, startPoint y: 77, endPoint x: 367, endPoint y: 187, distance: 319.8
copy tbody "JOB-42517 Sep 23 Serenity Bean, LLC - Scooter's Coffee Scooter's Coffee #390 24…"
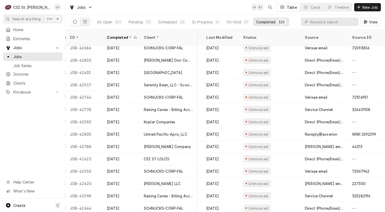
drag, startPoint x: 39, startPoint y: 138, endPoint x: 44, endPoint y: 135, distance: 5.9
click at [40, 138] on div "Home Estimates Jobs Jobs Job Series Invoices Clients Pricebook Services Parts &…" at bounding box center [32, 111] width 65 height 173
click at [328, 22] on input "Dynamic Content Wrapper" at bounding box center [333, 22] width 46 height 8
type input "42796"
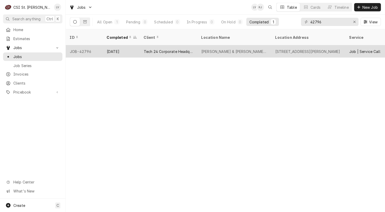
click at [201, 50] on div "Barnes & Noble #2074 Columbia" at bounding box center [234, 51] width 74 height 12
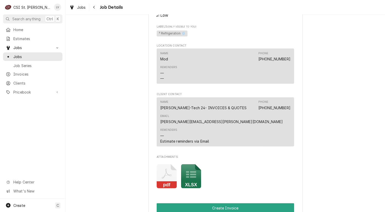
scroll to position [564, 0]
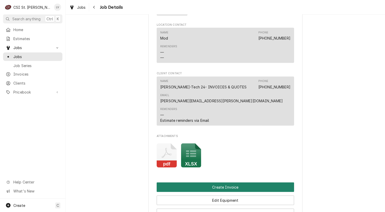
click at [234, 192] on button "Create Invoice" at bounding box center [225, 186] width 137 height 9
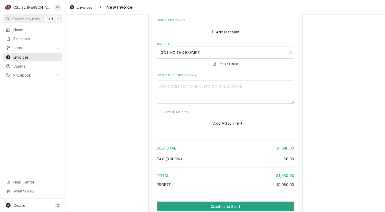
scroll to position [1389, 0]
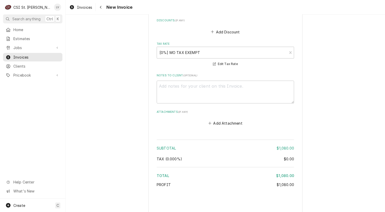
type textarea "x"
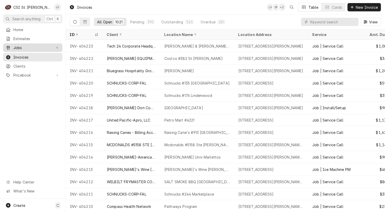
click at [15, 47] on span "Jobs" at bounding box center [32, 47] width 39 height 5
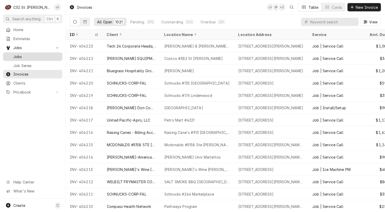
click at [24, 54] on span "Jobs" at bounding box center [36, 56] width 46 height 5
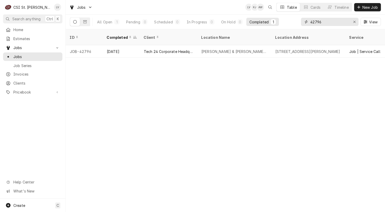
drag, startPoint x: 328, startPoint y: 23, endPoint x: 305, endPoint y: 20, distance: 23.3
click at [305, 20] on div "42796" at bounding box center [329, 22] width 57 height 8
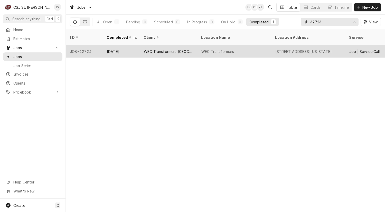
type input "42724"
click at [150, 49] on div "WEG Transformers USA" at bounding box center [168, 51] width 57 height 12
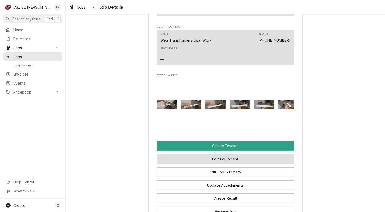
scroll to position [462, 0]
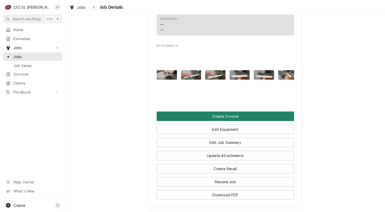
click at [229, 121] on button "Create Invoice" at bounding box center [225, 115] width 137 height 9
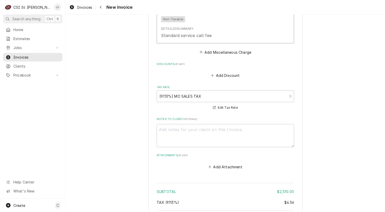
scroll to position [1508, 0]
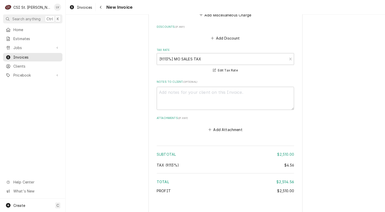
type textarea "x"
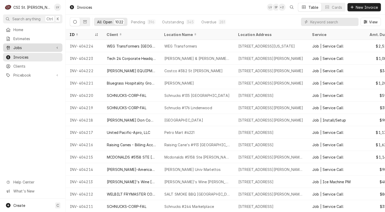
click at [38, 46] on span "Jobs" at bounding box center [32, 47] width 39 height 5
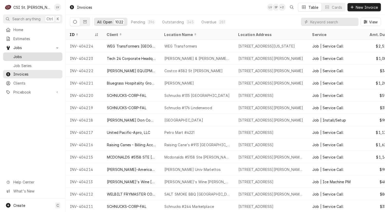
click at [38, 54] on span "Jobs" at bounding box center [36, 56] width 46 height 5
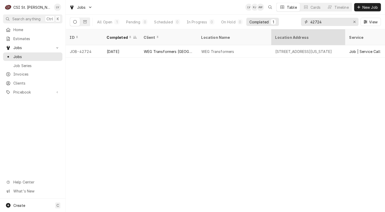
drag, startPoint x: 330, startPoint y: 22, endPoint x: 296, endPoint y: 30, distance: 35.2
click at [296, 30] on div "Jobs LV KJ AW Table Cards Timeline New Job All Open 1 Pending 0 Scheduled 0 In …" at bounding box center [225, 106] width 319 height 212
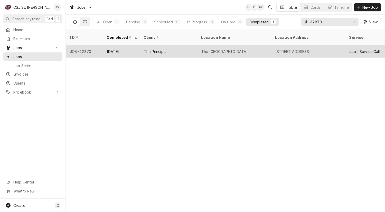
type input "42870"
click at [238, 46] on div "The Principia College" at bounding box center [234, 51] width 74 height 12
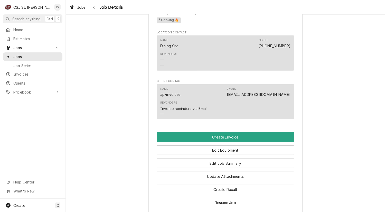
scroll to position [590, 0]
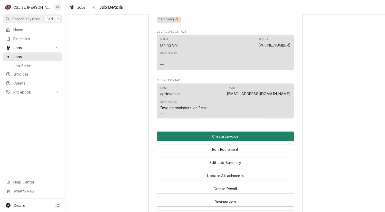
click at [238, 131] on button "Create Invoice" at bounding box center [225, 135] width 137 height 9
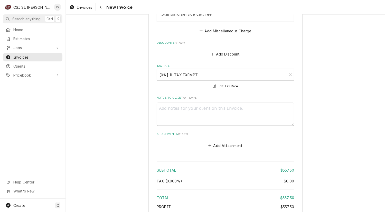
scroll to position [1634, 0]
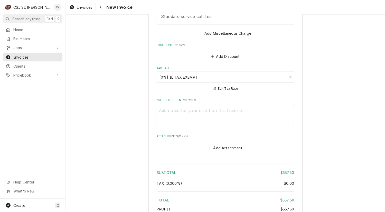
type textarea "x"
